Goal: Information Seeking & Learning: Learn about a topic

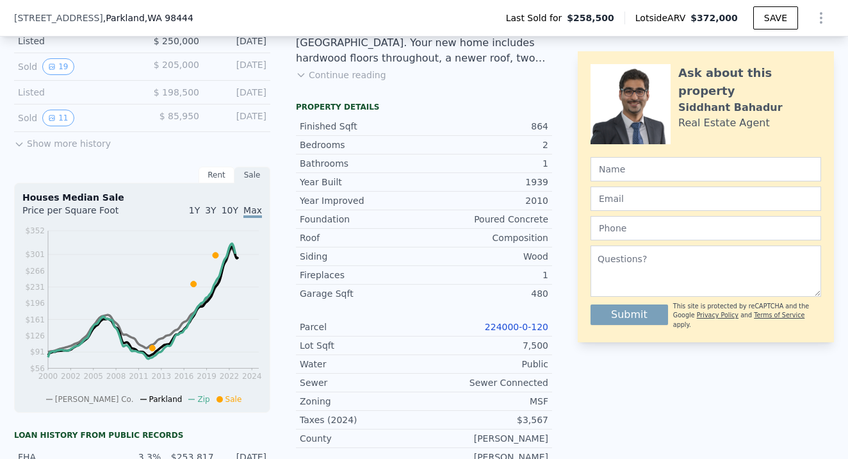
scroll to position [419, 0]
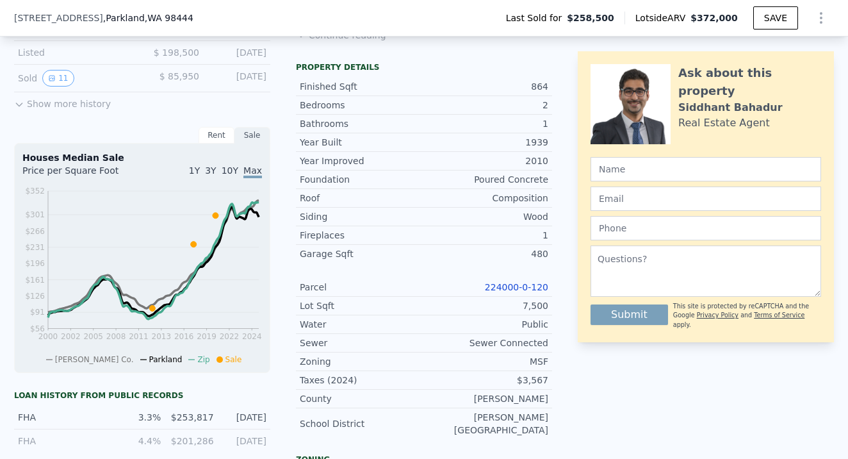
click at [520, 288] on link "224000-0-120" at bounding box center [516, 287] width 63 height 10
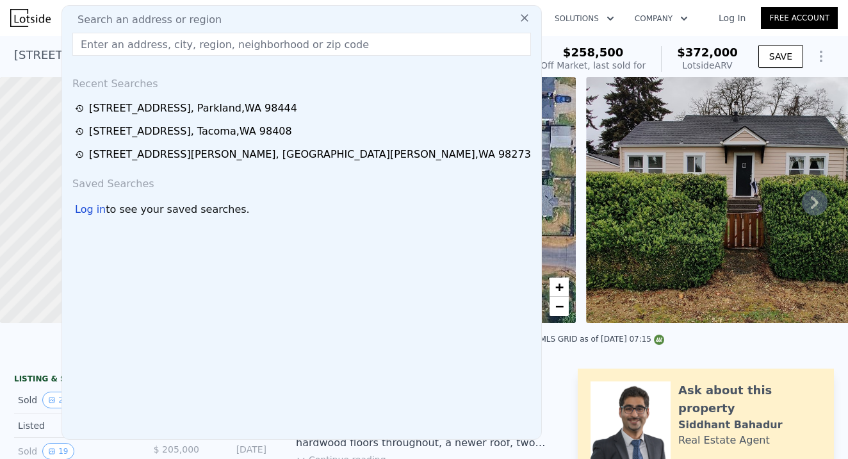
click at [91, 45] on input "text" at bounding box center [301, 44] width 459 height 23
paste input "[STREET_ADDRESS][PERSON_NAME][PERSON_NAME]"
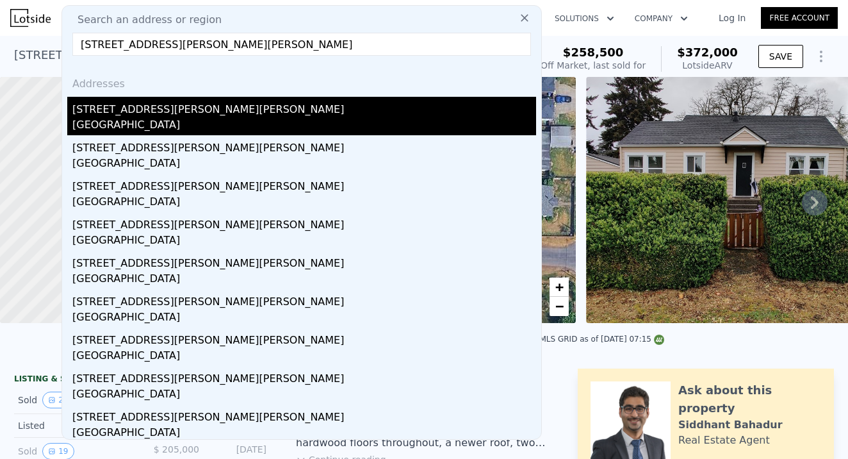
type input "[STREET_ADDRESS][PERSON_NAME][PERSON_NAME]"
click at [177, 119] on div "[GEOGRAPHIC_DATA]" at bounding box center [304, 126] width 464 height 18
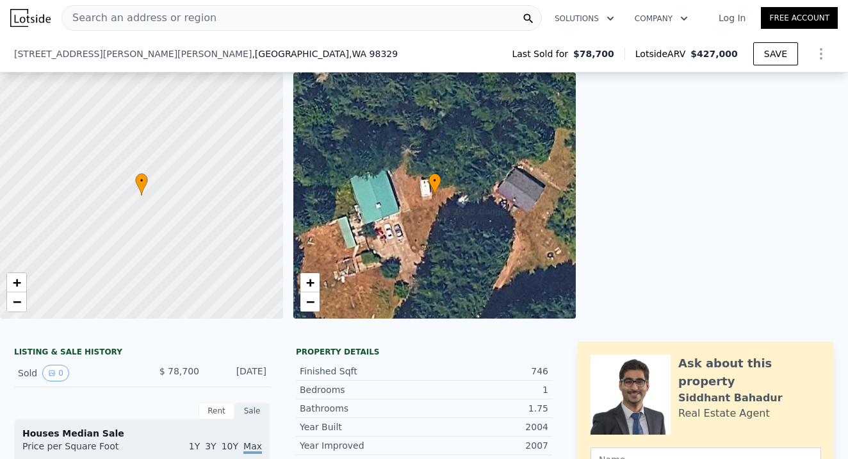
scroll to position [229, 0]
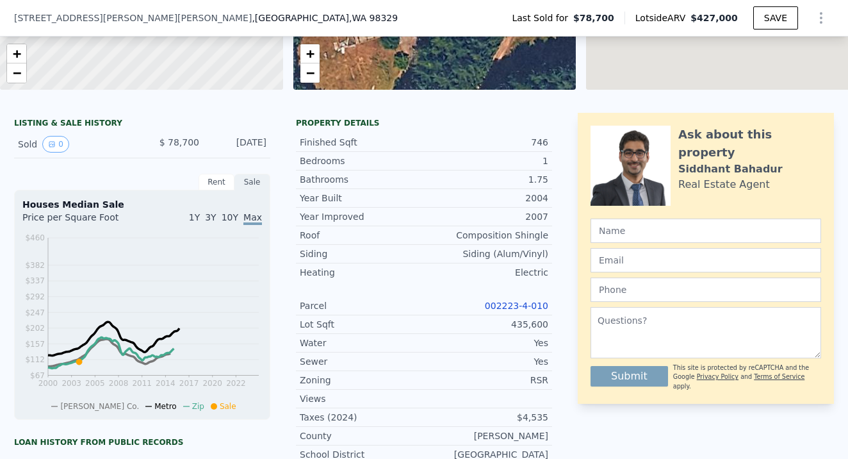
click at [519, 304] on link "002223-4-010" at bounding box center [516, 305] width 63 height 10
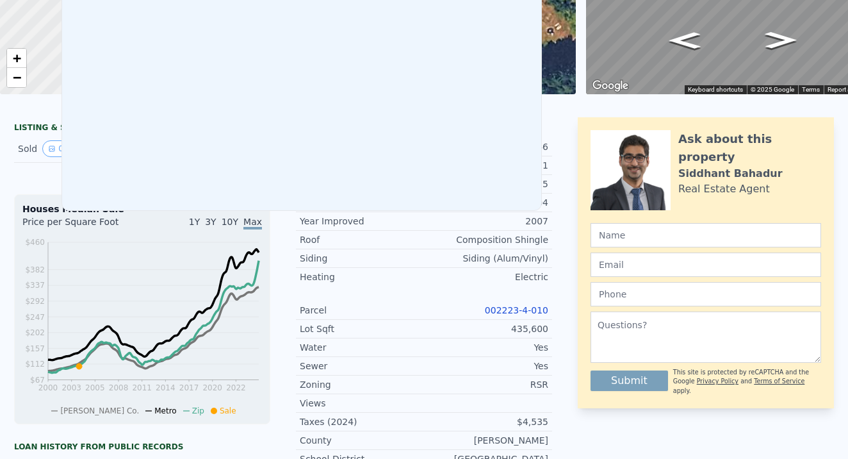
drag, startPoint x: 95, startPoint y: 15, endPoint x: 110, endPoint y: 16, distance: 14.1
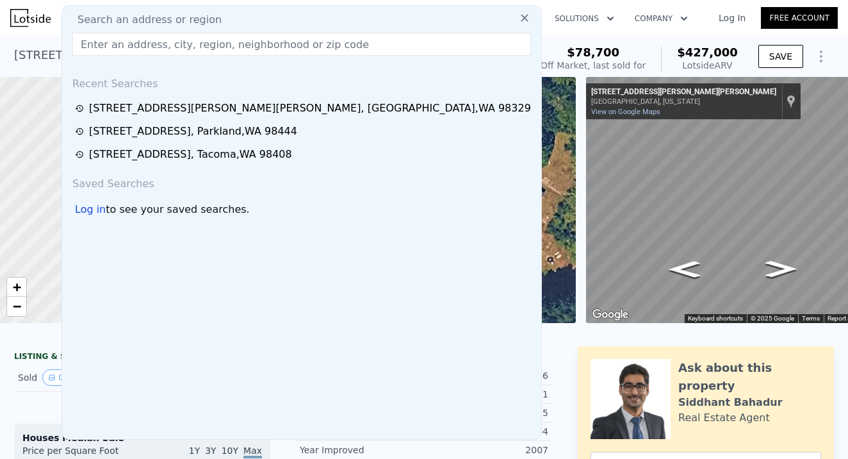
click at [110, 40] on input "text" at bounding box center [301, 44] width 459 height 23
paste input "[STREET_ADDRESS]"
type input "[STREET_ADDRESS]"
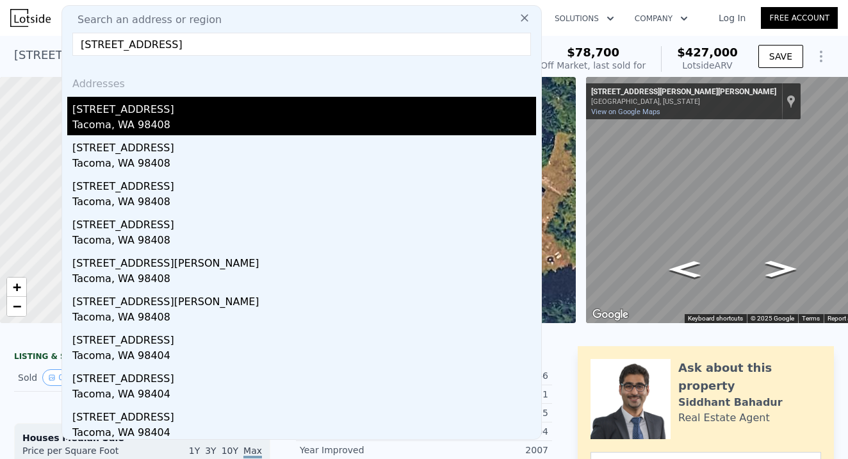
click at [125, 118] on div "Tacoma, WA 98408" at bounding box center [304, 126] width 464 height 18
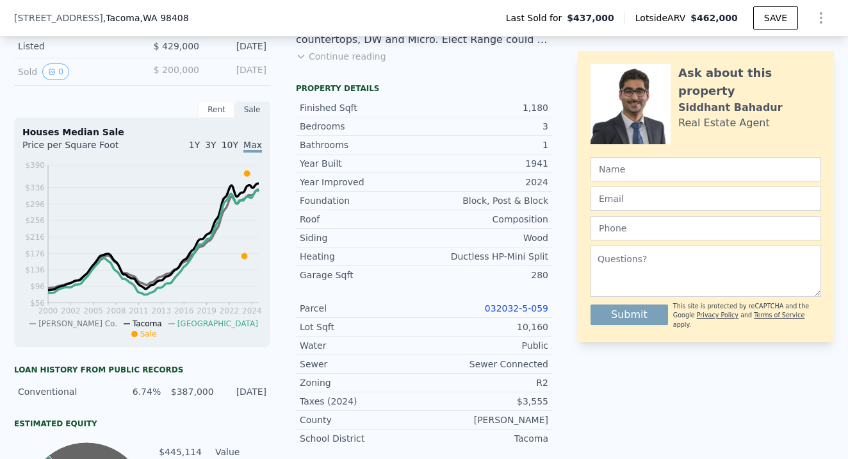
scroll to position [418, 0]
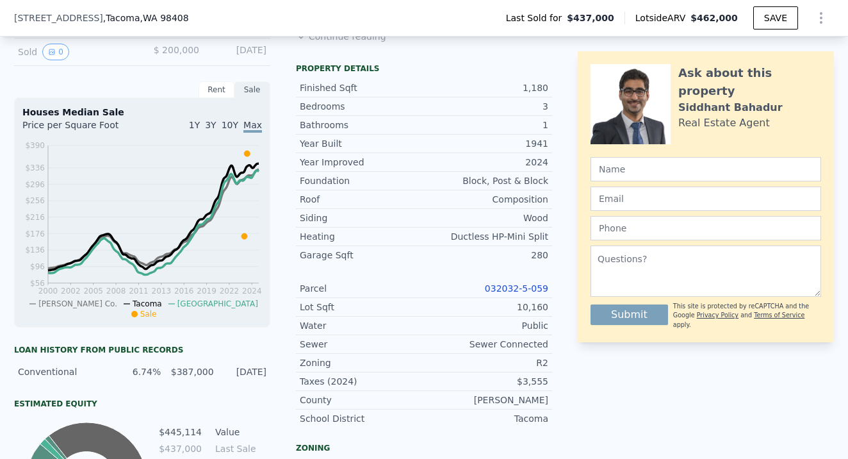
click at [521, 285] on link "032032-5-059" at bounding box center [516, 288] width 63 height 10
click at [209, 23] on div "Search an address or region Solutions Company Open main menu Log In Free Accoun…" at bounding box center [424, 229] width 848 height 459
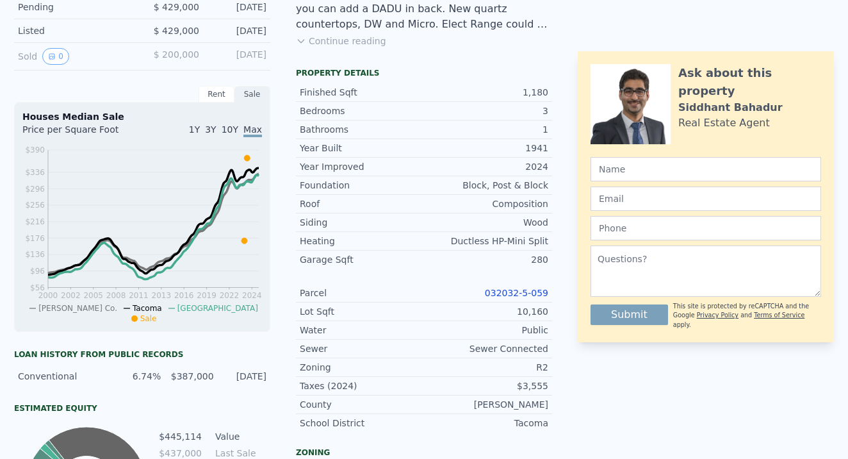
scroll to position [0, 0]
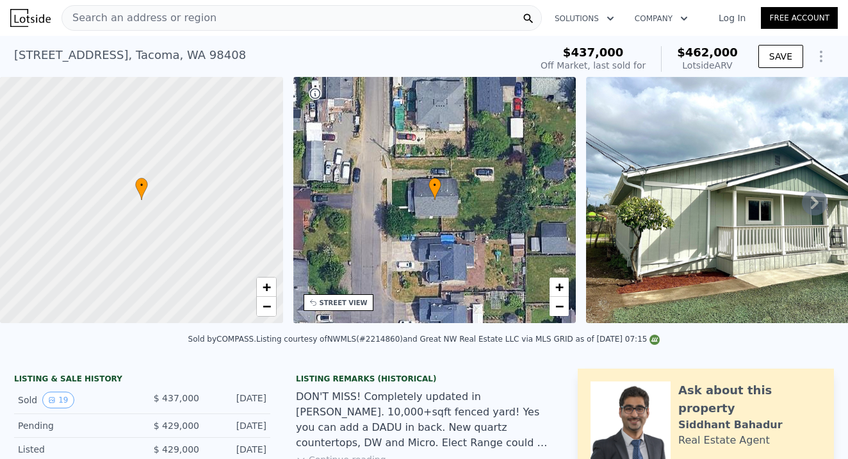
click at [218, 17] on div "Search an address or region" at bounding box center [301, 18] width 480 height 26
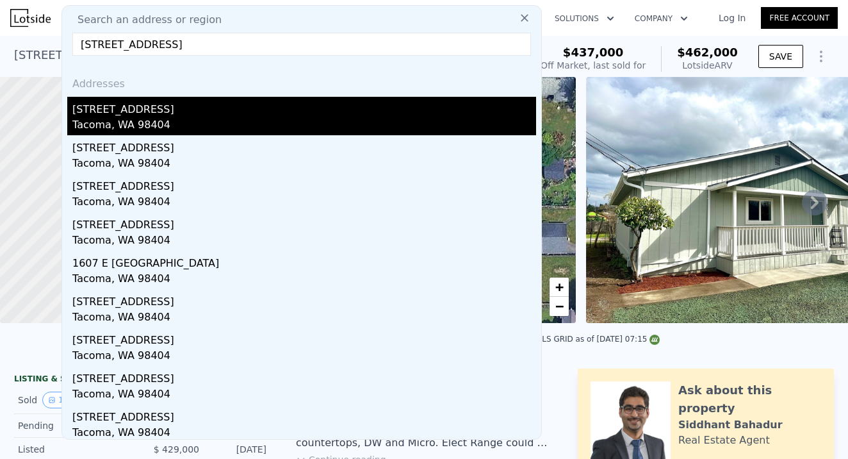
type input "[STREET_ADDRESS]"
click at [151, 118] on div "Tacoma, WA 98404" at bounding box center [304, 126] width 464 height 18
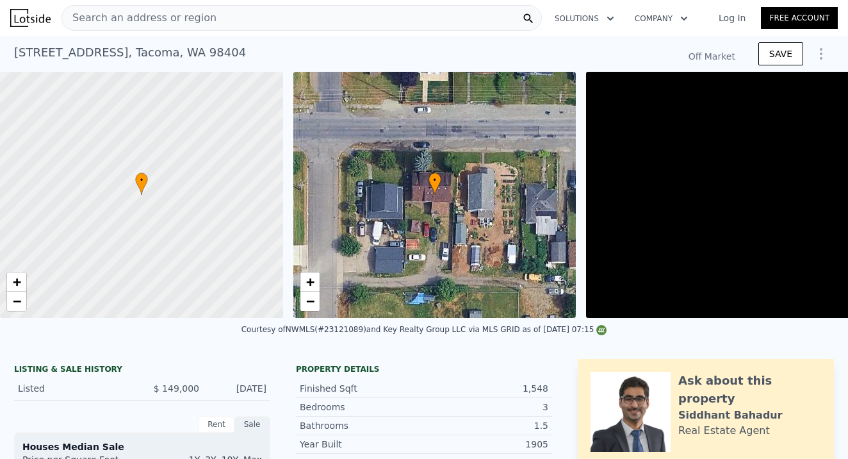
type input "-$ 162,110"
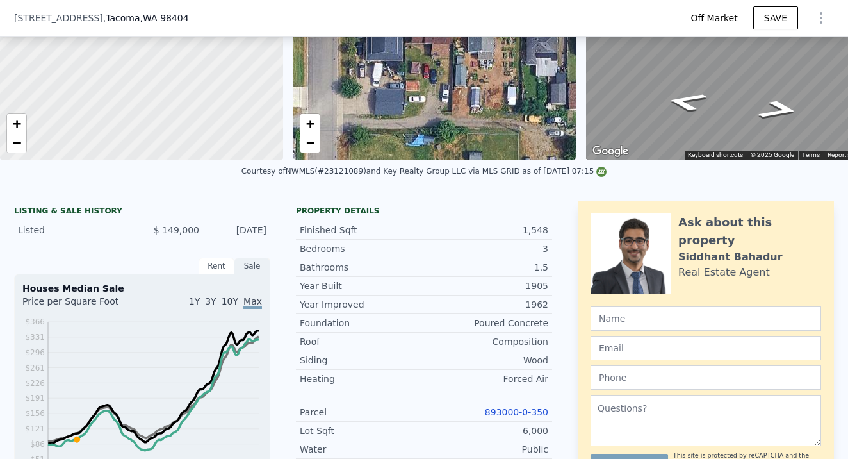
scroll to position [263, 0]
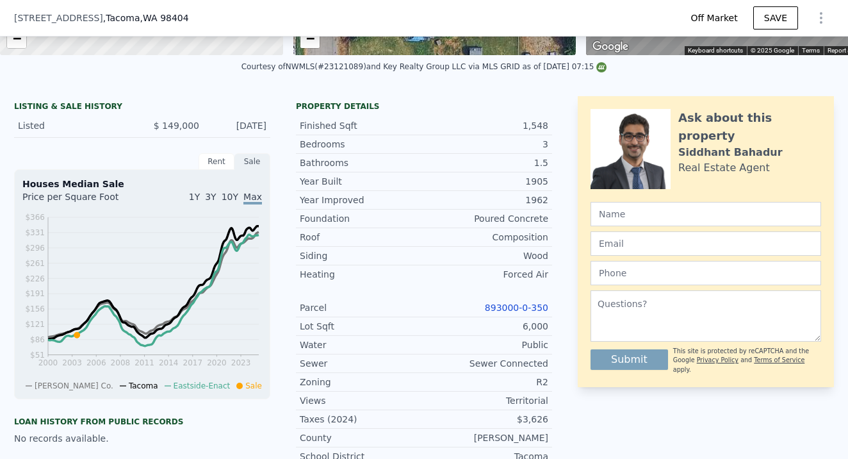
click at [521, 308] on link "893000-0-350" at bounding box center [516, 307] width 63 height 10
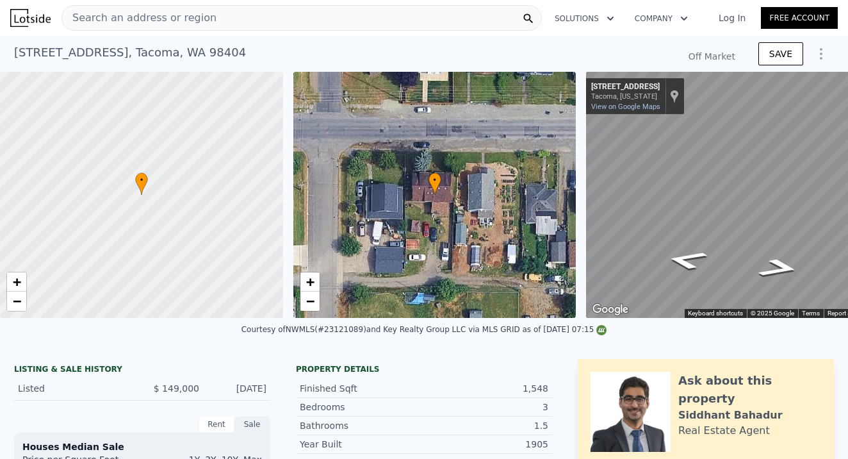
type input "$ 476,000"
type input "$ 279,937"
click at [182, 22] on span "Search an address or region" at bounding box center [139, 17] width 154 height 15
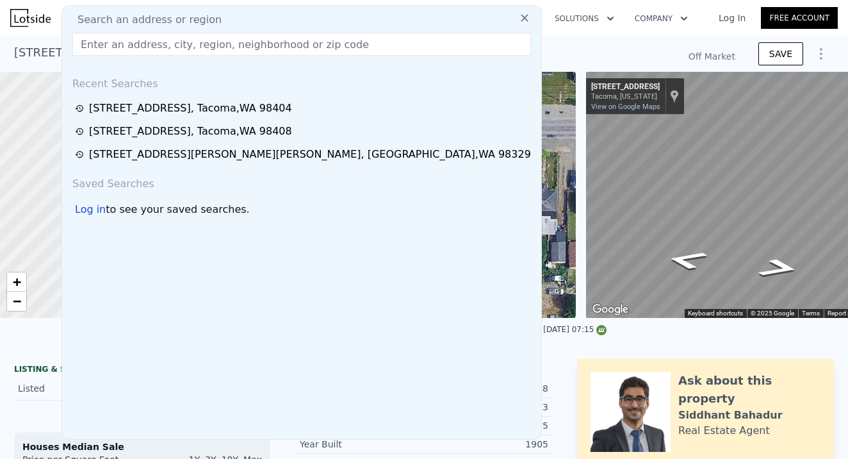
click at [98, 40] on input "text" at bounding box center [301, 44] width 459 height 23
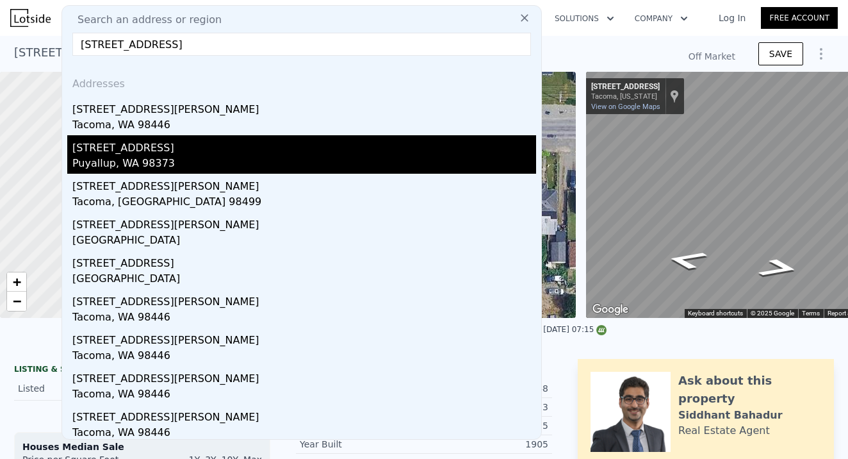
type input "[STREET_ADDRESS]"
click at [117, 158] on div "Puyallup, WA 98373" at bounding box center [304, 165] width 464 height 18
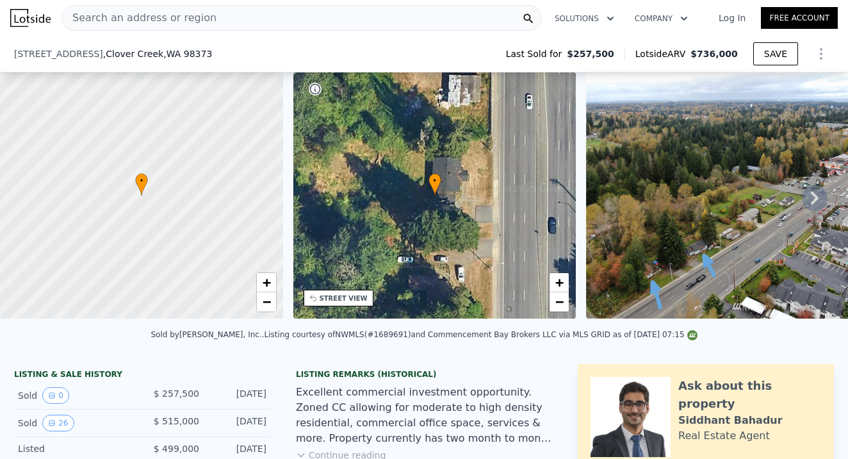
scroll to position [490, 0]
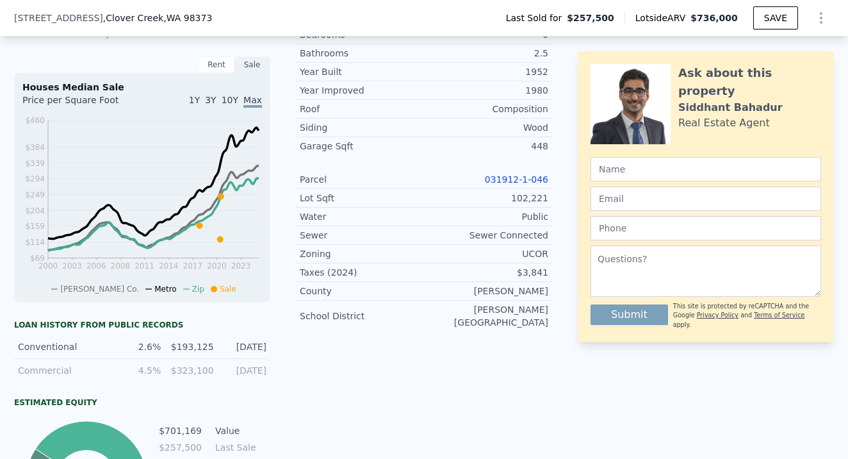
click at [518, 181] on link "031912-1-046" at bounding box center [516, 179] width 63 height 10
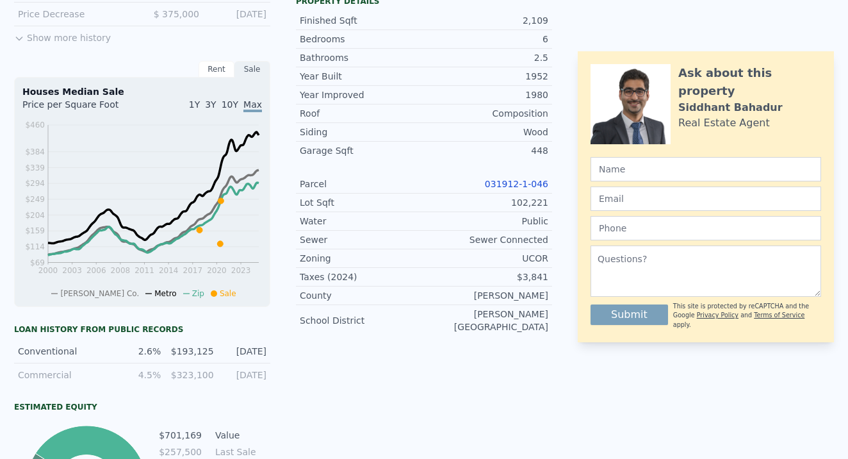
drag, startPoint x: 91, startPoint y: 13, endPoint x: 204, endPoint y: 18, distance: 112.8
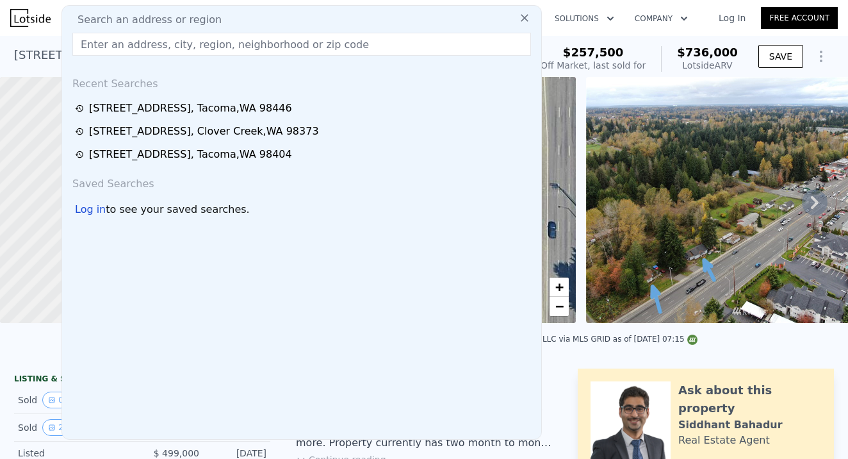
click at [90, 45] on input "text" at bounding box center [301, 44] width 459 height 23
paste input "[STREET_ADDRESS]"
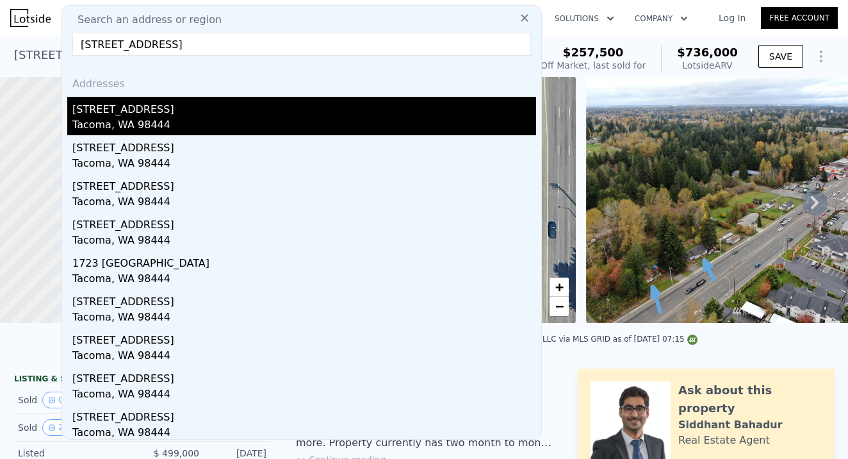
type input "[STREET_ADDRESS]"
click at [140, 121] on div "Tacoma, WA 98444" at bounding box center [304, 126] width 464 height 18
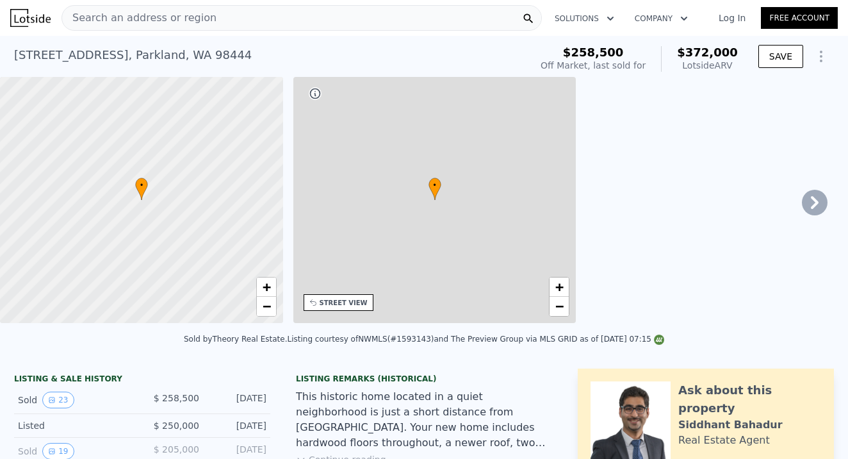
type input "$ 372,000"
type input "5"
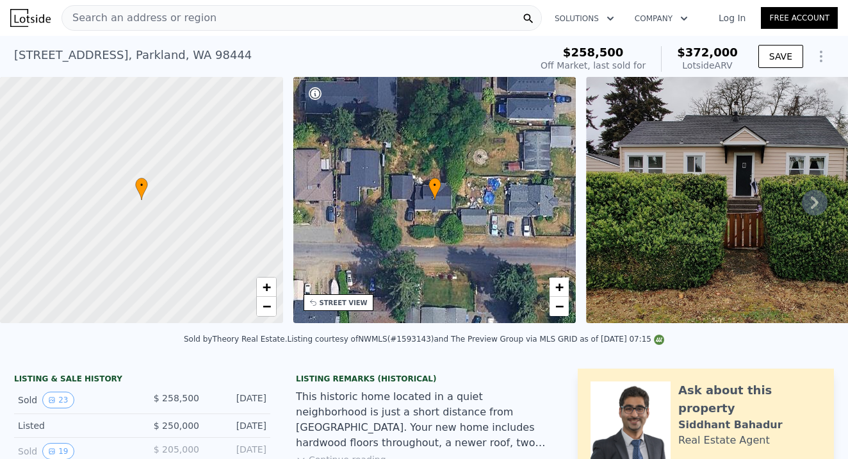
type input "2"
type input "3"
type input "1"
type input "2"
type input "724"
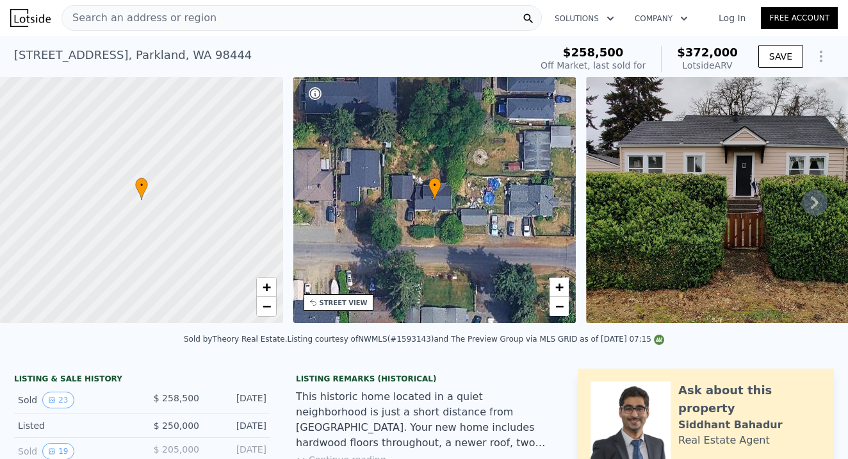
type input "1200"
type input "5000"
type input "10482"
type input "$ 69,496"
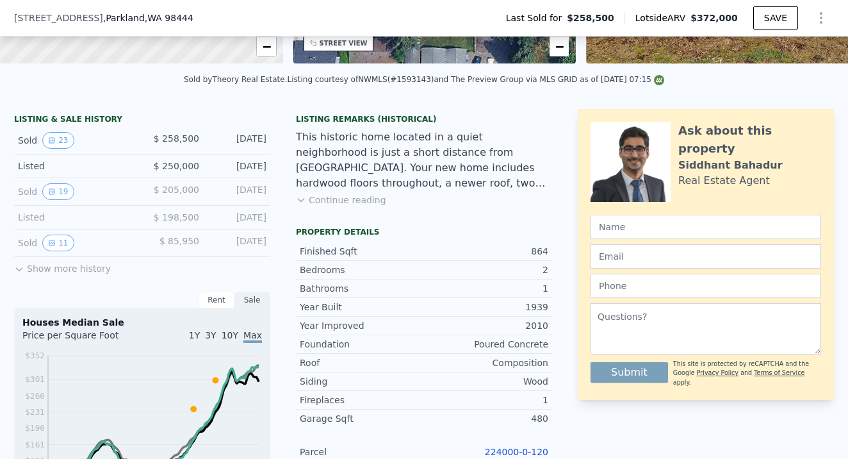
scroll to position [460, 0]
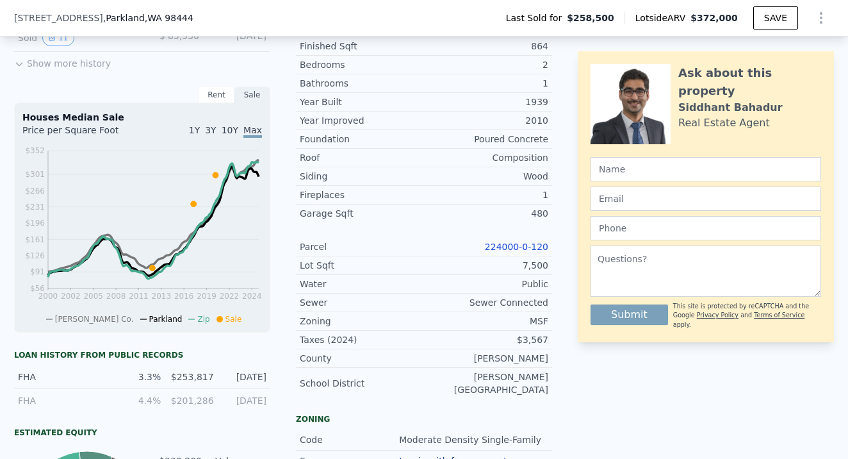
click at [517, 246] on link "224000-0-120" at bounding box center [516, 246] width 63 height 10
drag, startPoint x: 486, startPoint y: 238, endPoint x: 551, endPoint y: 247, distance: 65.8
click at [551, 247] on div "Parcel 224000-0-120" at bounding box center [424, 247] width 256 height 19
copy link "224000-0-120"
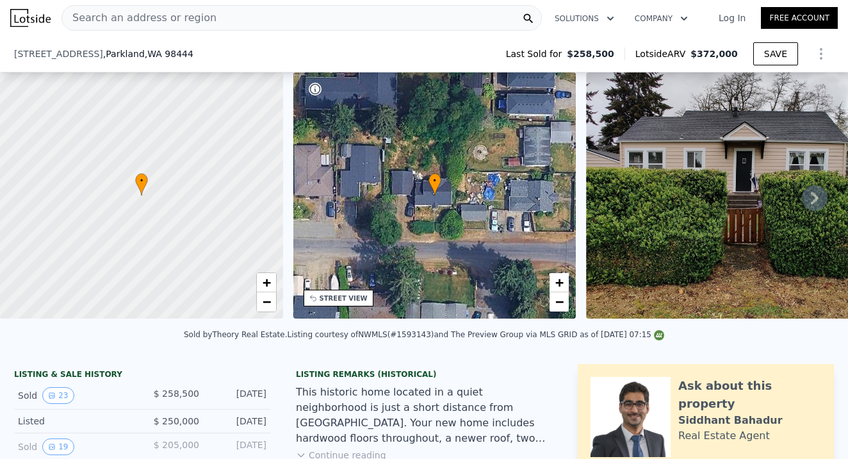
click at [176, 19] on span "Search an address or region" at bounding box center [139, 17] width 154 height 15
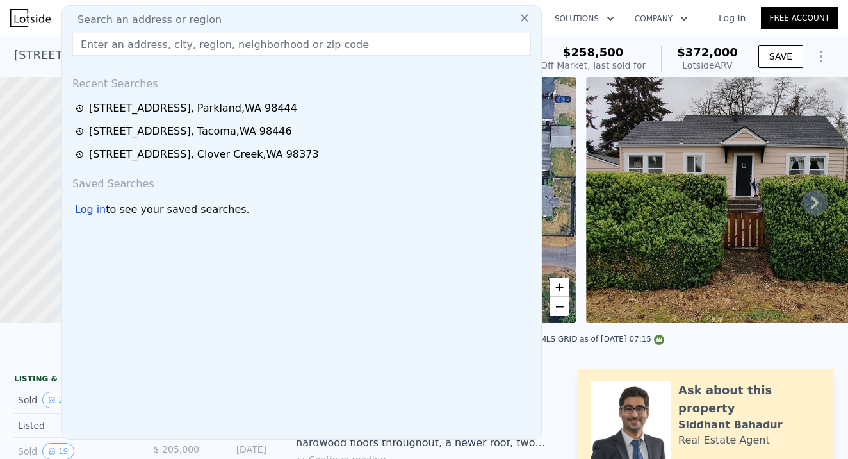
click at [122, 43] on input "text" at bounding box center [301, 44] width 459 height 23
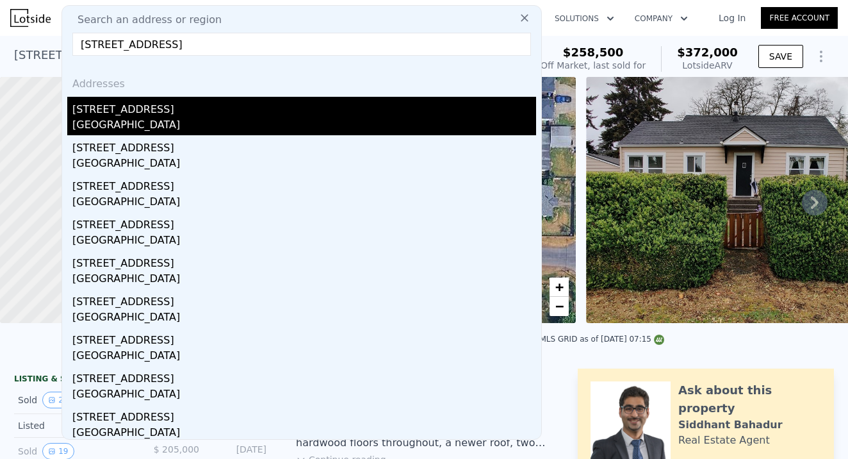
type input "[STREET_ADDRESS]"
click at [163, 120] on div "[GEOGRAPHIC_DATA]" at bounding box center [304, 126] width 464 height 18
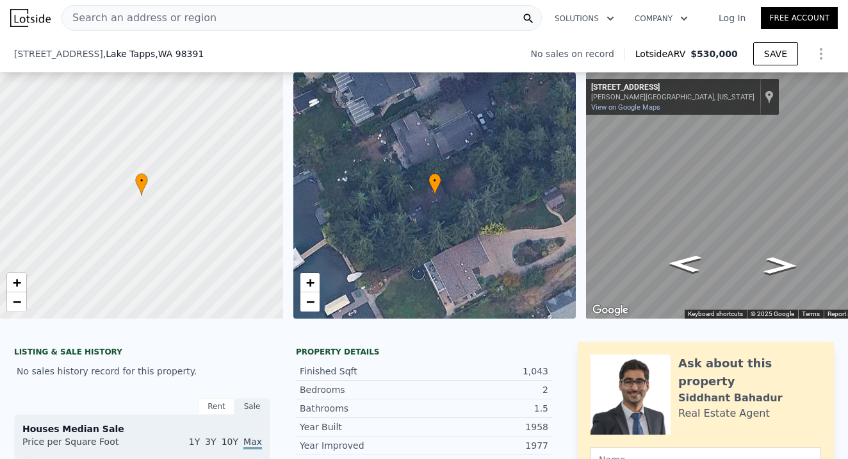
scroll to position [447, 0]
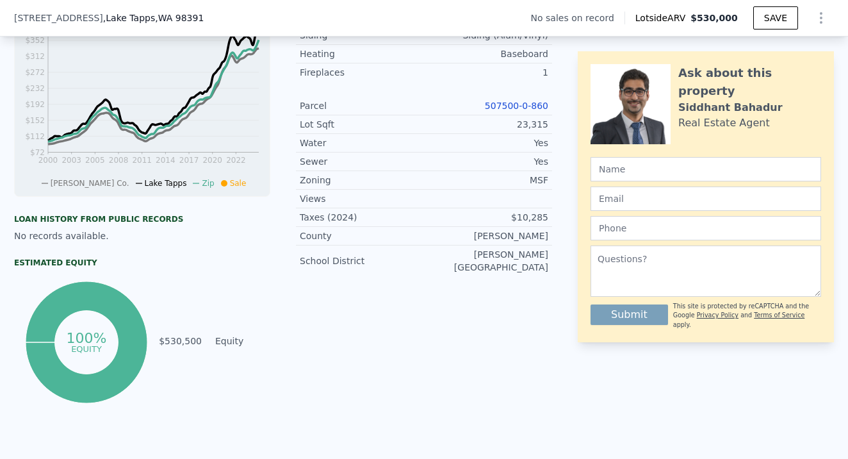
click at [519, 110] on link "507500-0-860" at bounding box center [516, 106] width 63 height 10
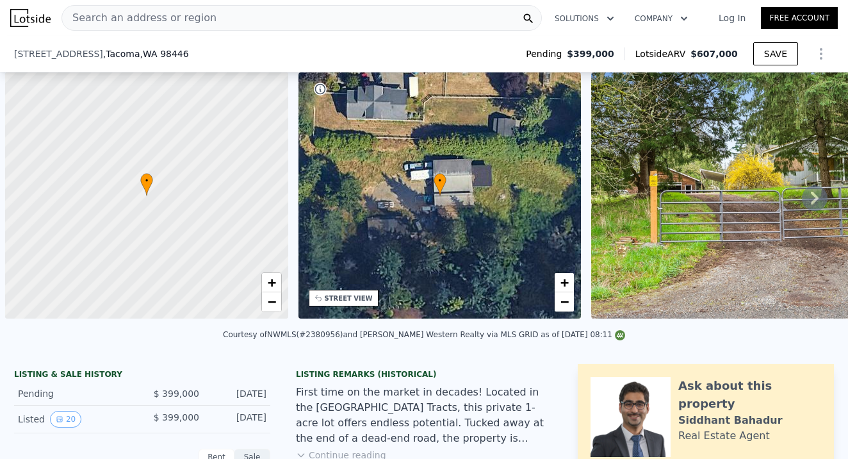
scroll to position [435, 0]
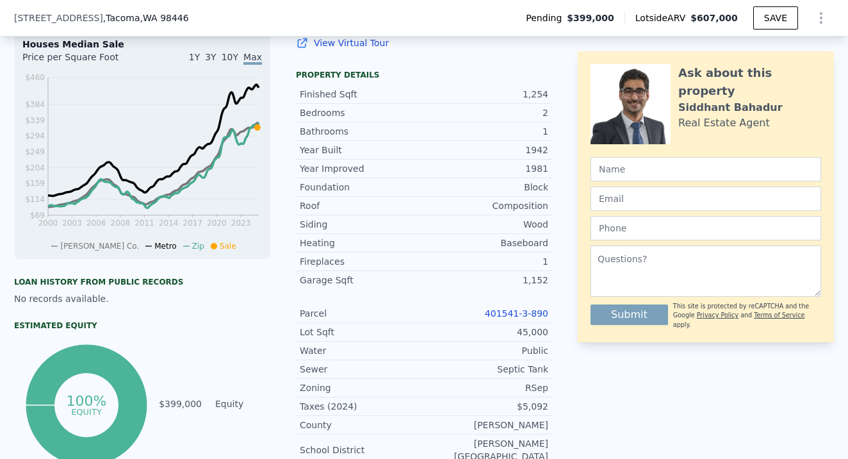
click at [514, 310] on link "401541-3-890" at bounding box center [516, 313] width 63 height 10
